Goal: Contribute content

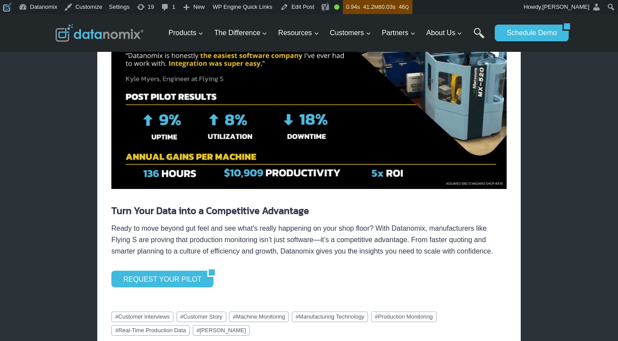
scroll to position [1448, 0]
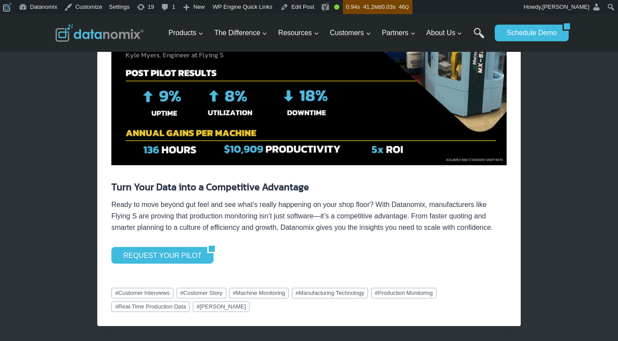
click at [462, 233] on p "Ready to move beyond gut feel and see what’s really happening on your shop floo…" at bounding box center [308, 216] width 395 height 34
click at [309, 5] on link "Edit Post" at bounding box center [297, 7] width 41 height 14
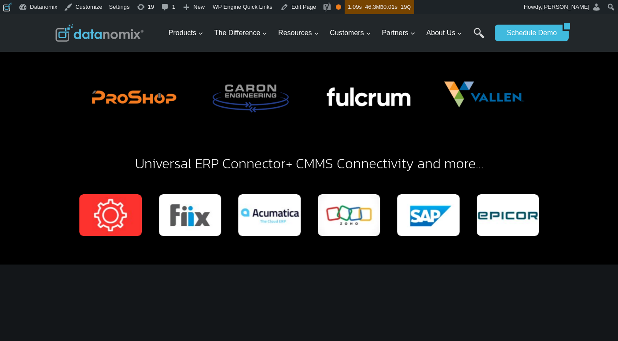
scroll to position [1940, 0]
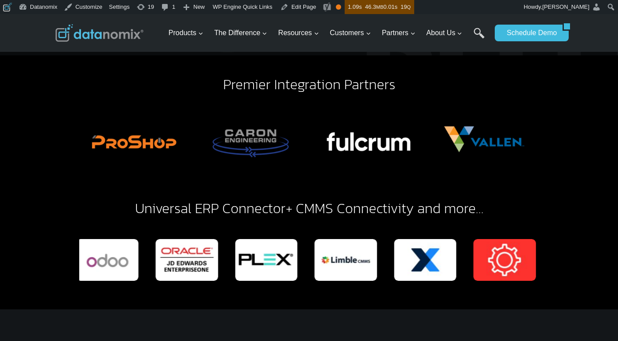
click at [123, 239] on img "17 of 19" at bounding box center [107, 259] width 62 height 41
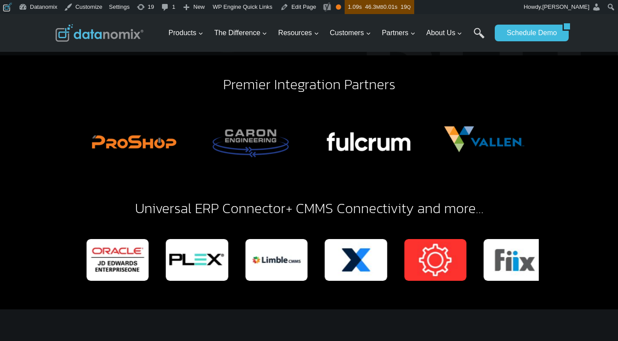
drag, startPoint x: 176, startPoint y: 231, endPoint x: 106, endPoint y: 248, distance: 71.8
click at [106, 248] on img "18 of 19" at bounding box center [117, 259] width 62 height 41
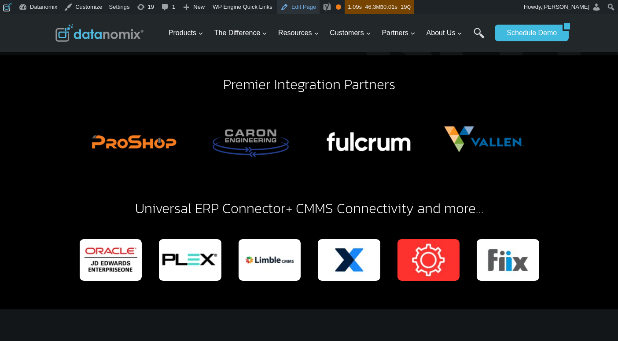
click at [309, 8] on link "Edit Page" at bounding box center [298, 7] width 43 height 14
